Goal: Find specific page/section: Find specific page/section

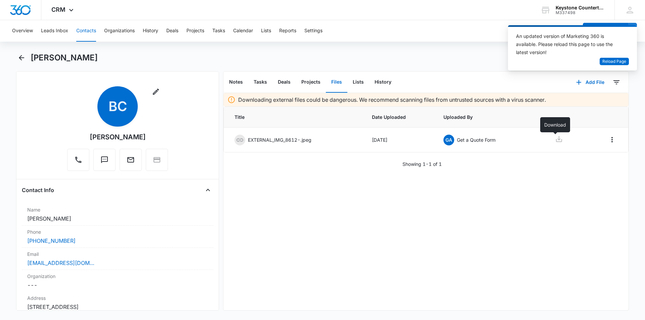
scroll to position [529, 0]
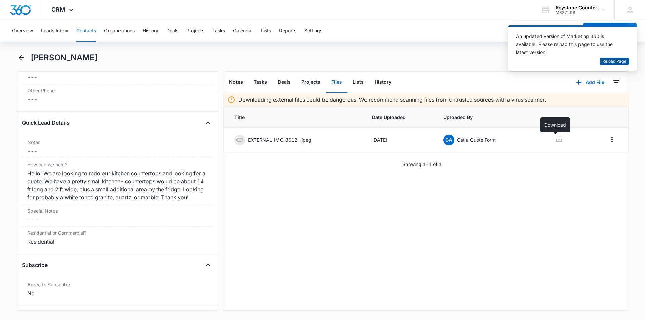
click at [613, 60] on span "Reload Page" at bounding box center [614, 61] width 24 height 6
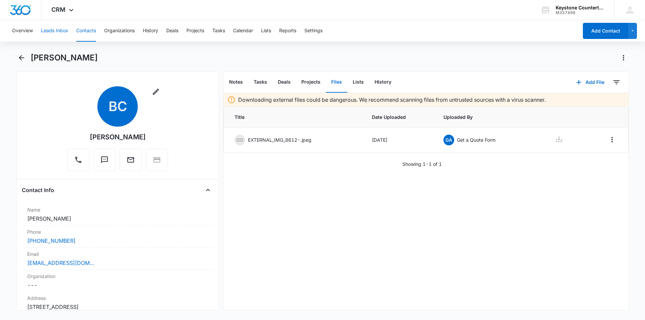
click at [56, 28] on button "Leads Inbox" at bounding box center [54, 30] width 27 height 21
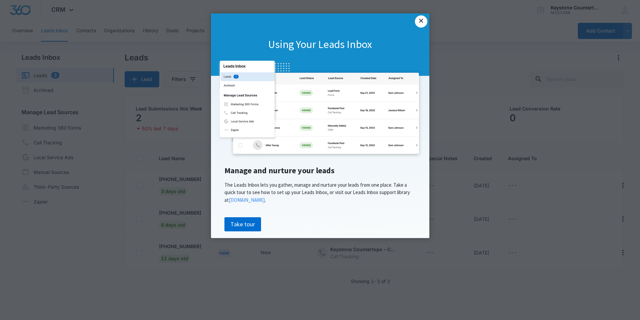
click at [421, 21] on link "×" at bounding box center [421, 21] width 12 height 12
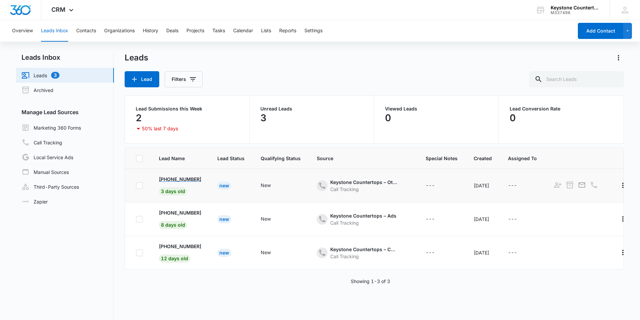
click at [187, 182] on p "[PHONE_NUMBER]" at bounding box center [180, 179] width 42 height 7
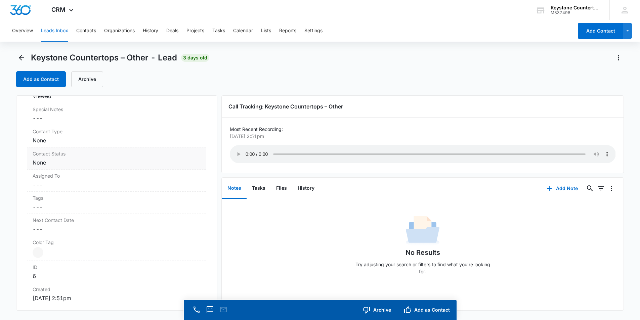
scroll to position [269, 0]
